Goal: Transaction & Acquisition: Purchase product/service

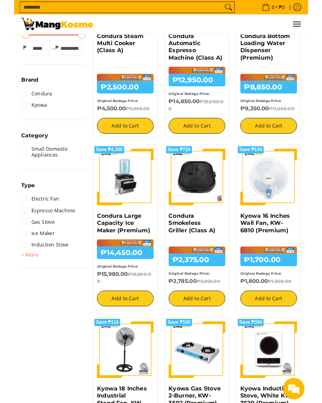
scroll to position [202, 0]
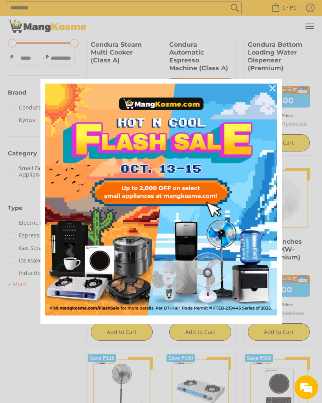
click at [272, 90] on icon "close icon" at bounding box center [272, 88] width 6 height 6
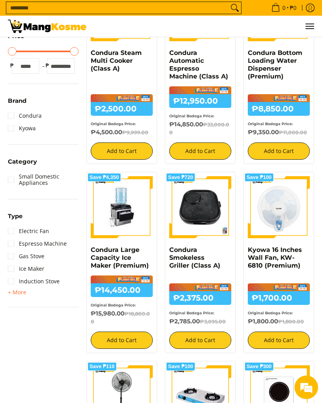
scroll to position [193, 0]
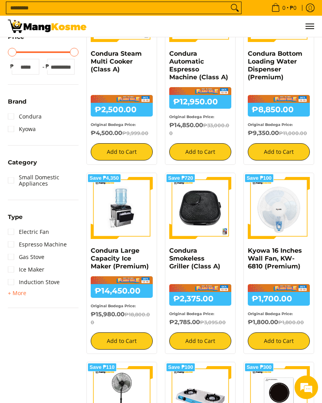
click at [17, 296] on span "+ More" at bounding box center [17, 293] width 18 height 6
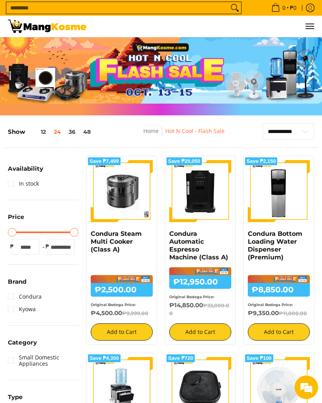
scroll to position [11, 0]
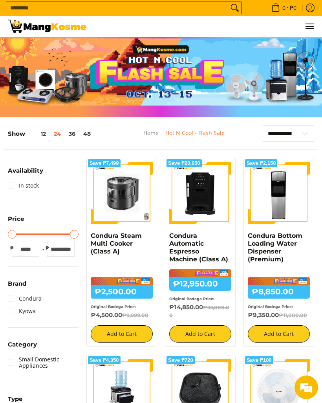
click at [216, 136] on link "Hot N Cool - Flash Sale" at bounding box center [194, 132] width 59 height 7
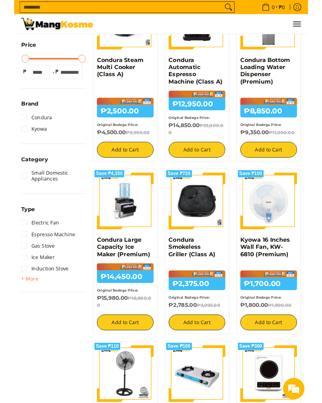
scroll to position [180, 0]
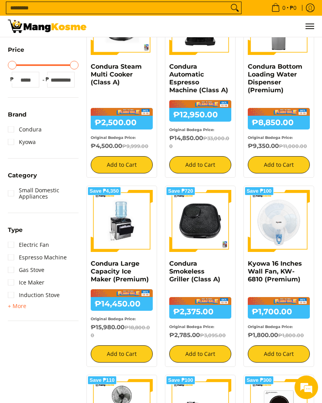
click at [20, 305] on span "+ More" at bounding box center [17, 306] width 18 height 6
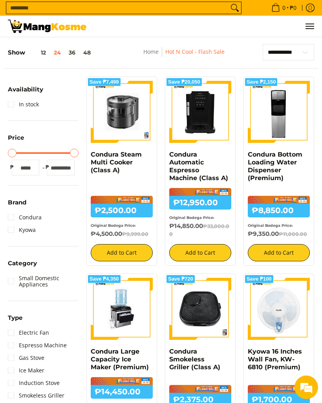
scroll to position [0, 0]
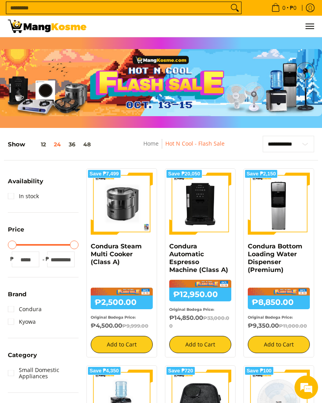
click at [32, 12] on input "Search..." at bounding box center [117, 8] width 222 height 12
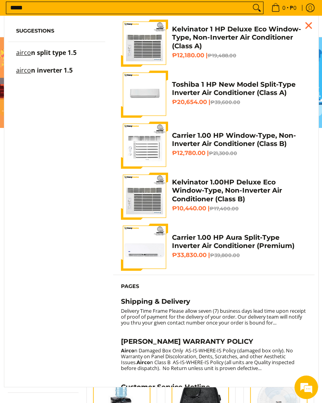
type input "*****"
click at [202, 238] on h4 "Carrier 1.00 HP Aura Split-Type Inverter Air Conditioner (Premium)" at bounding box center [239, 241] width 135 height 17
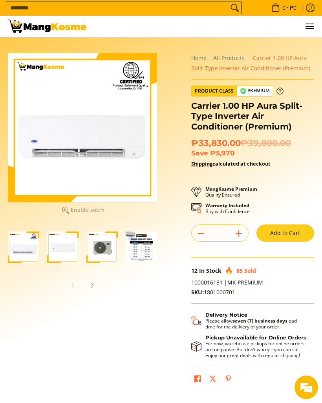
click at [145, 246] on img "Carrier 1.00 HP Aura Split-Type Inverter Air Conditioner (Premium)-4" at bounding box center [141, 247] width 31 height 31
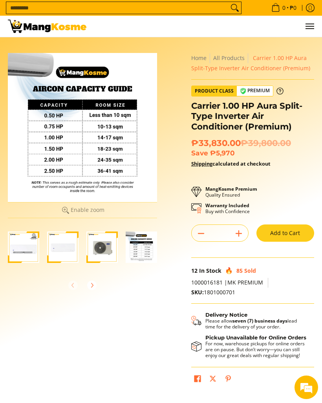
click at [309, 231] on button "Add to Cart" at bounding box center [286, 233] width 58 height 17
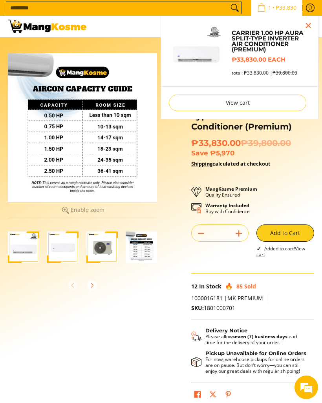
click at [34, 253] on img "Carrier 1.00 HP Aura Split-Type Inverter Air Conditioner (Premium)-1" at bounding box center [23, 247] width 31 height 31
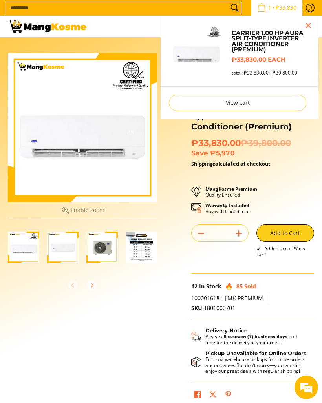
click at [62, 256] on img "Carrier 1.00 HP Aura Split-Type Inverter Air Conditioner (Premium)-2" at bounding box center [62, 247] width 31 height 31
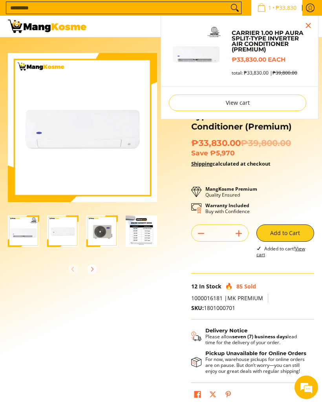
click at [306, 33] on link "Carrier 1.00 HP Aura Split-Type Inverter Air Conditioner (Premium)" at bounding box center [271, 41] width 79 height 22
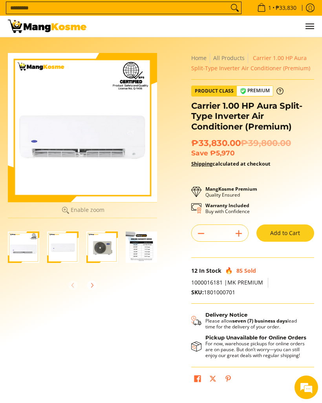
click at [134, 249] on img "Carrier 1.00 HP Aura Split-Type Inverter Air Conditioner (Premium)-4" at bounding box center [141, 247] width 31 height 31
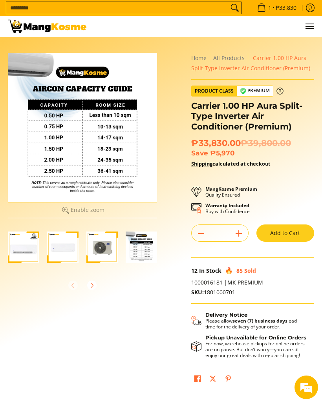
click at [137, 257] on img "Carrier 1.00 HP Aura Split-Type Inverter Air Conditioner (Premium)-4" at bounding box center [141, 247] width 31 height 31
click at [22, 6] on input "Search..." at bounding box center [117, 8] width 222 height 12
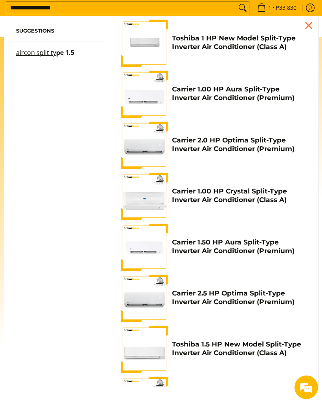
type input "**********"
click at [240, 8] on button "Search" at bounding box center [242, 8] width 13 height 12
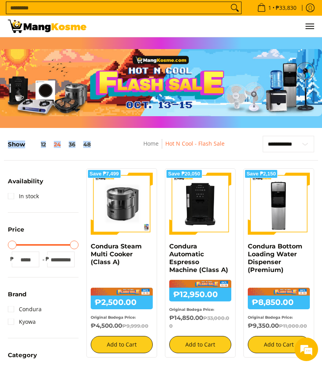
click at [149, 142] on link "Home" at bounding box center [150, 143] width 15 height 7
click at [150, 145] on link "Home" at bounding box center [150, 143] width 15 height 7
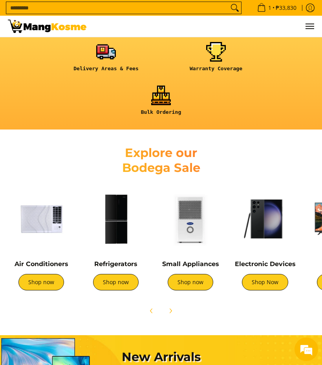
scroll to position [0, 38]
click at [34, 280] on link "Shop now" at bounding box center [41, 282] width 46 height 16
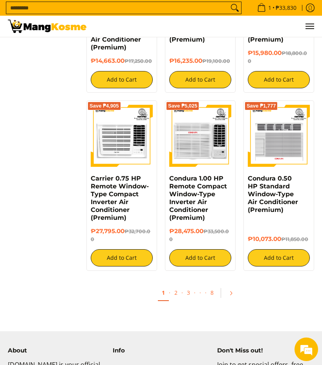
scroll to position [1258, 0]
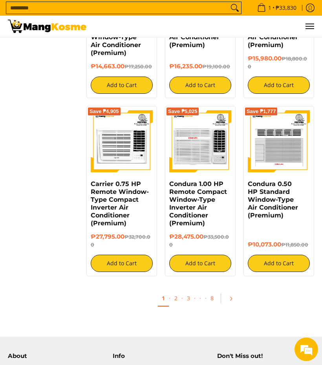
click at [231, 301] on icon "Pagination" at bounding box center [231, 299] width 2 height 4
